Goal: Transaction & Acquisition: Purchase product/service

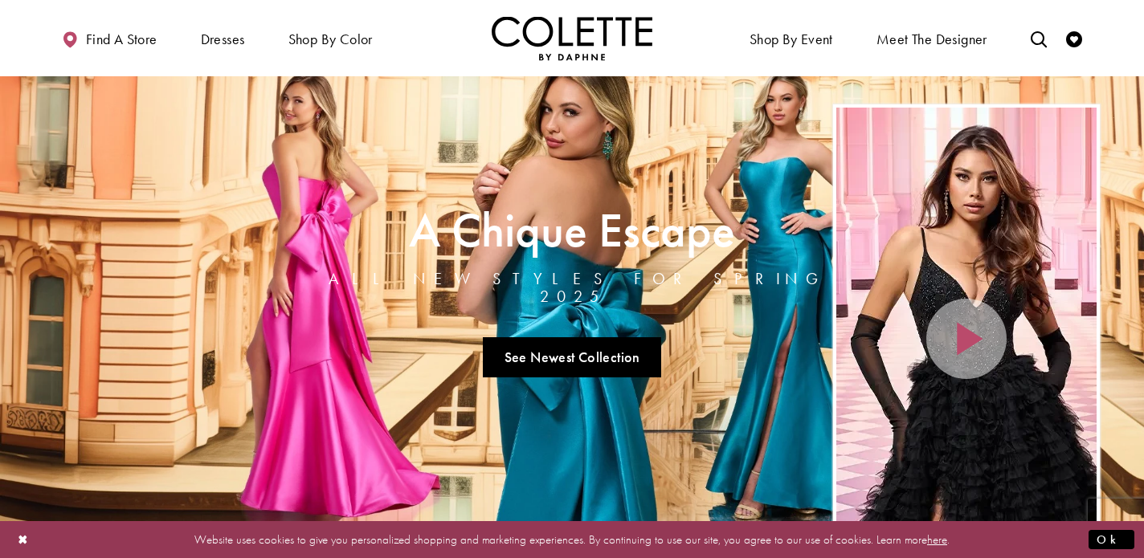
scroll to position [17, 0]
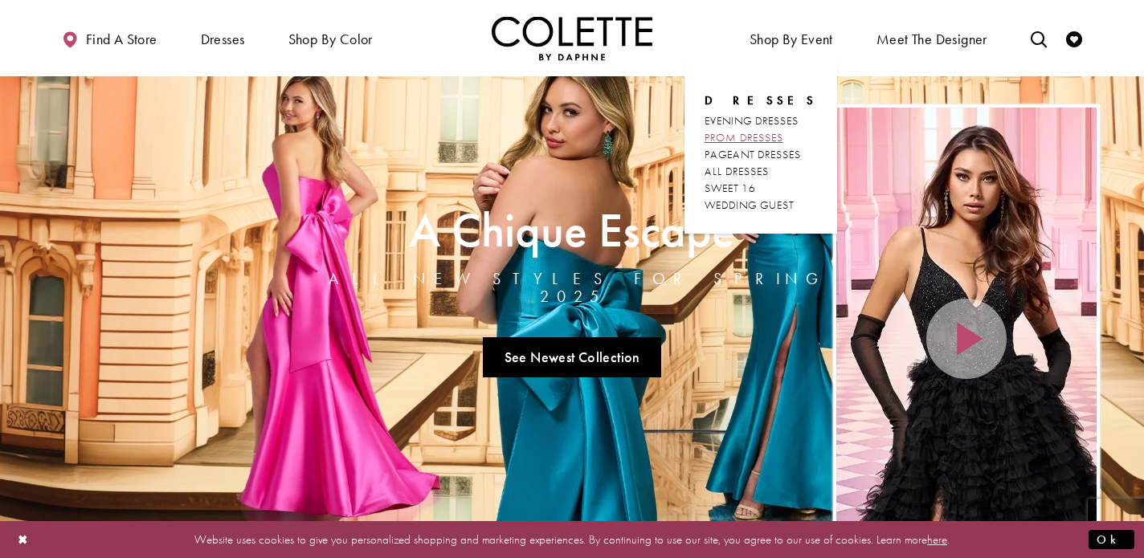
click at [765, 138] on span "PROM DRESSES" at bounding box center [743, 137] width 79 height 14
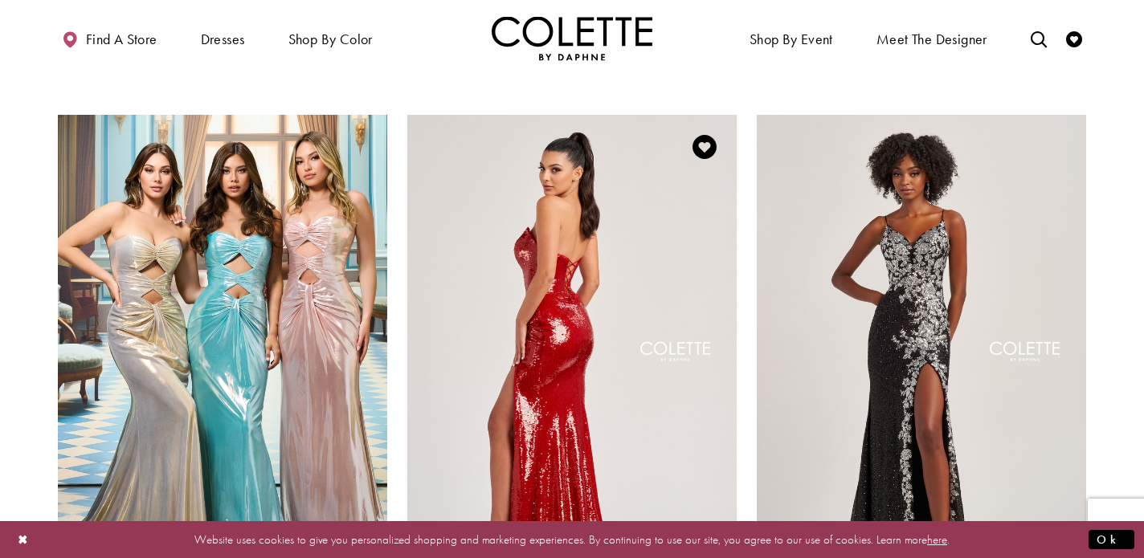
scroll to position [2740, 0]
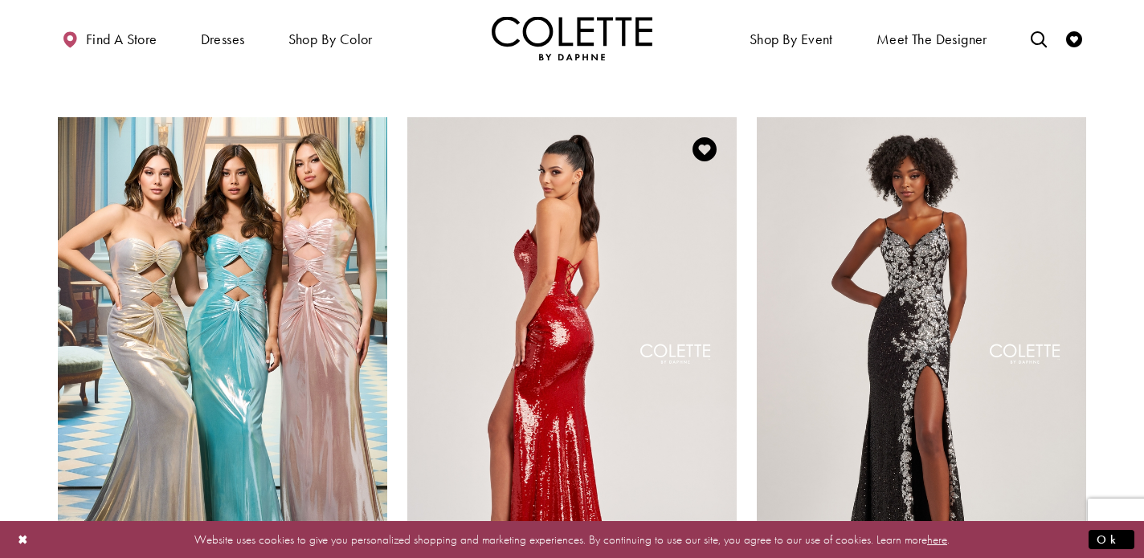
click at [557, 414] on img "Visit Colette by Daphne Style No. CL8300 Page" at bounding box center [571, 356] width 329 height 479
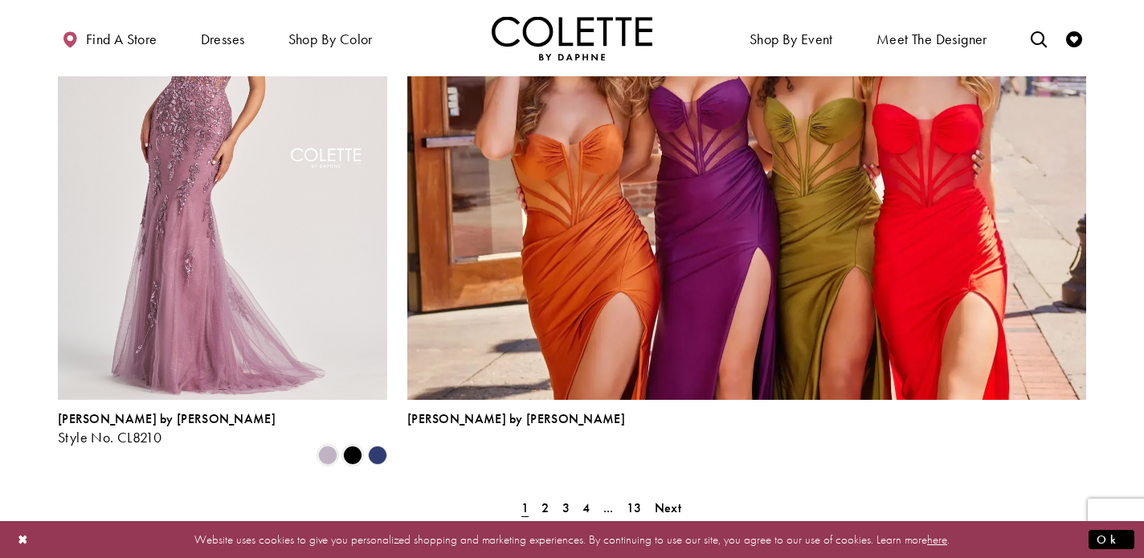
scroll to position [3529, 0]
click at [548, 499] on span "2" at bounding box center [544, 507] width 7 height 17
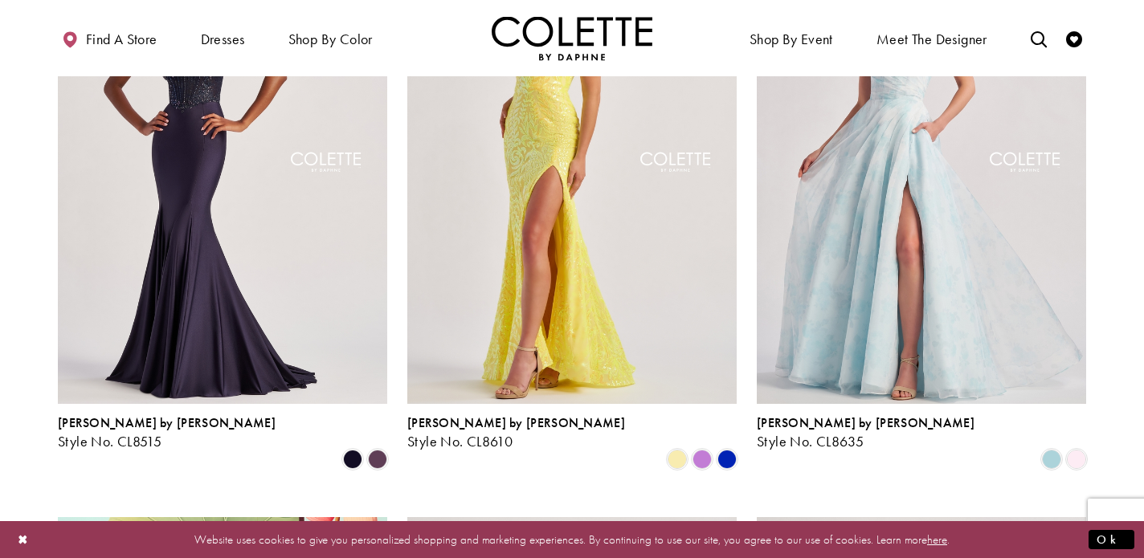
scroll to position [1751, 0]
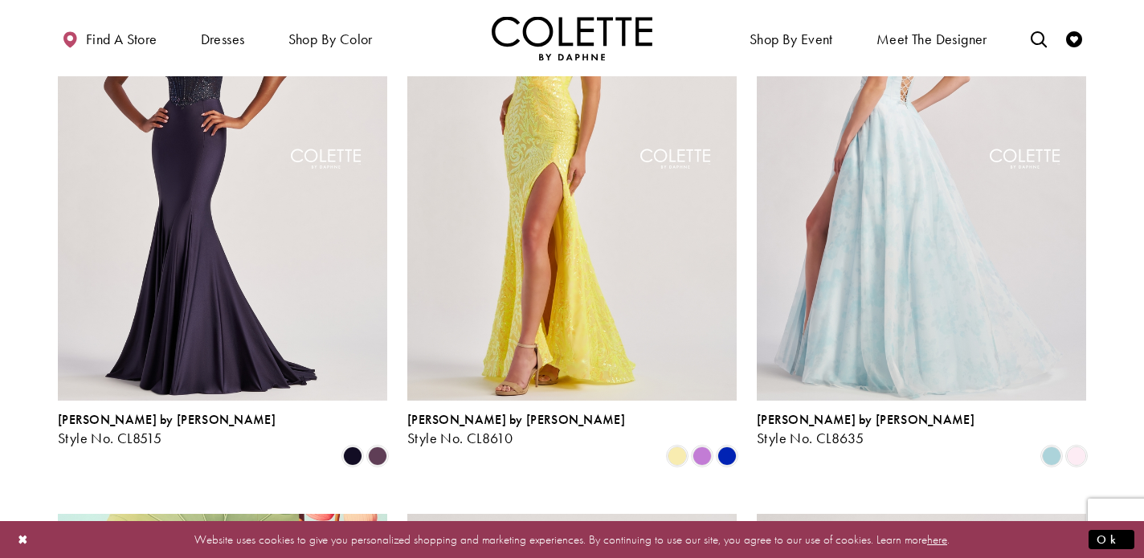
click at [988, 264] on img "Visit Colette by Daphne Style No. CL8635 Page" at bounding box center [921, 161] width 329 height 479
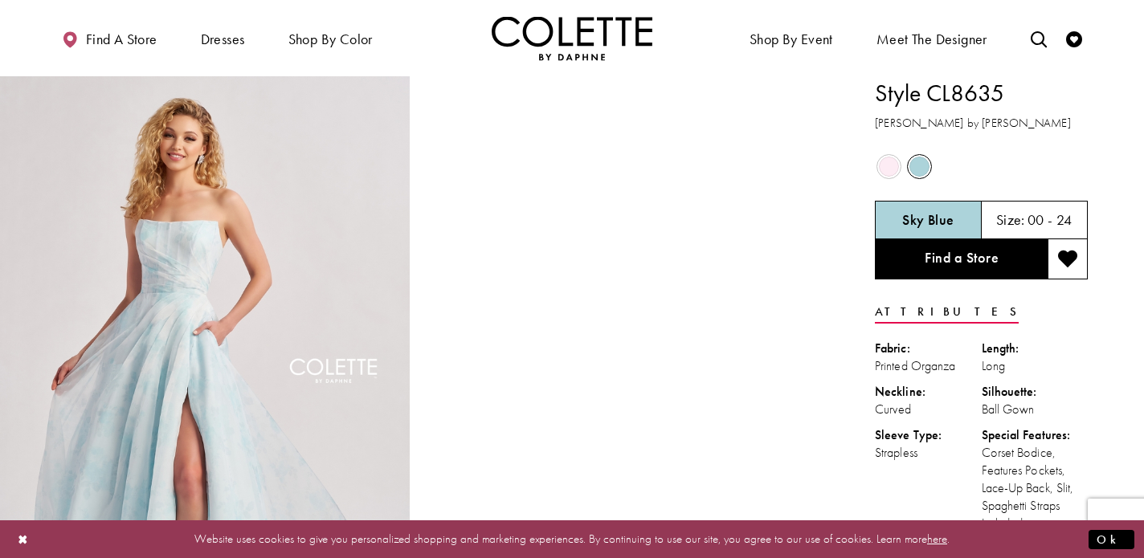
click at [888, 161] on span "Product color controls state depends on size chosen" at bounding box center [889, 167] width 20 height 20
